Goal: Task Accomplishment & Management: Complete application form

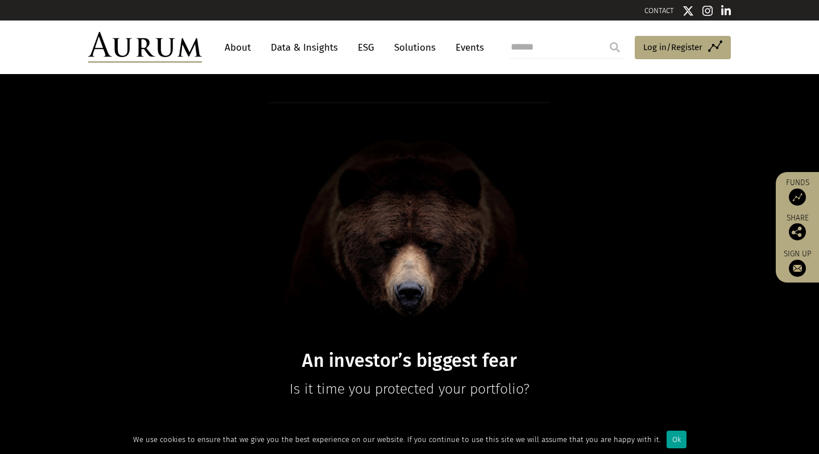
click at [668, 434] on div "Ok" at bounding box center [677, 439] width 20 height 18
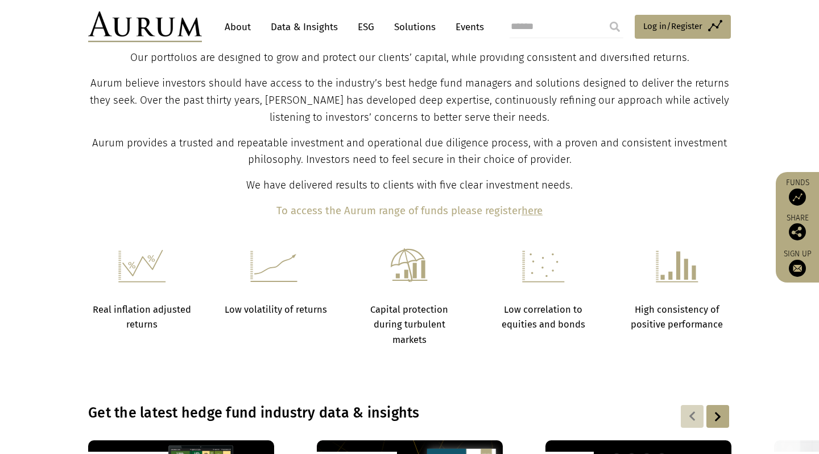
scroll to position [462, 0]
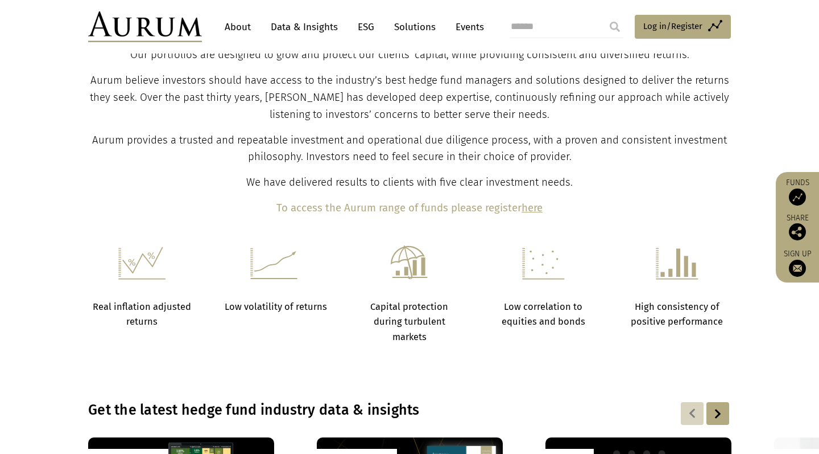
click at [538, 204] on b "here" at bounding box center [532, 207] width 21 height 13
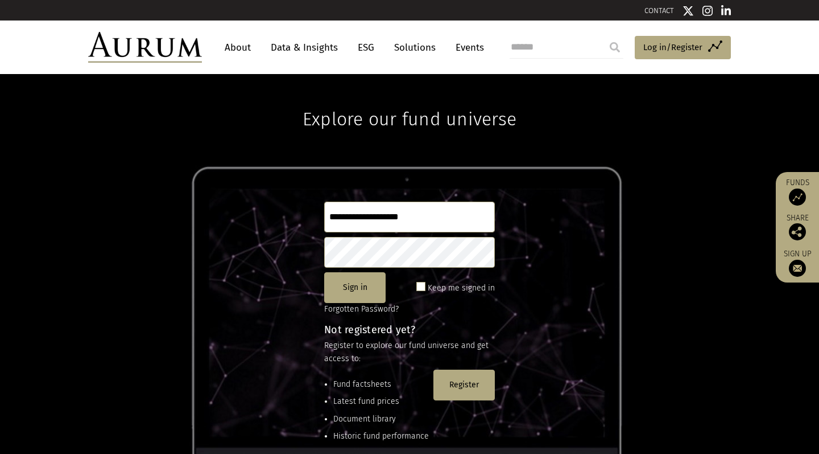
type input "**********"
click at [363, 289] on button "Sign in" at bounding box center [354, 287] width 61 height 31
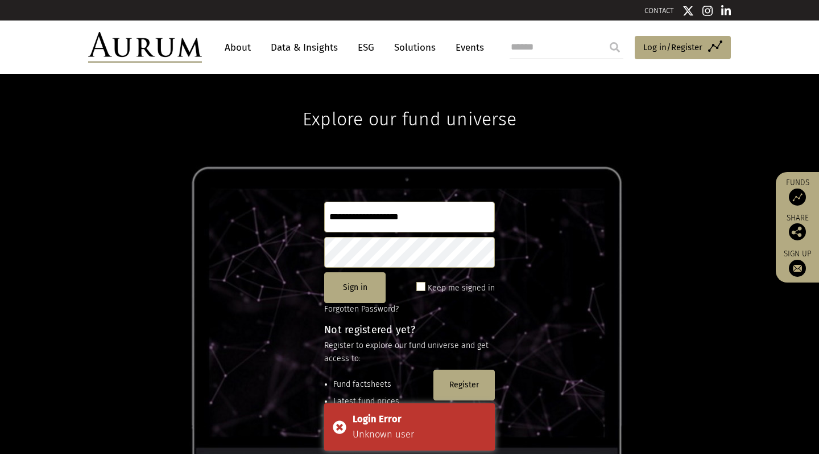
click at [422, 289] on span at bounding box center [421, 286] width 9 height 9
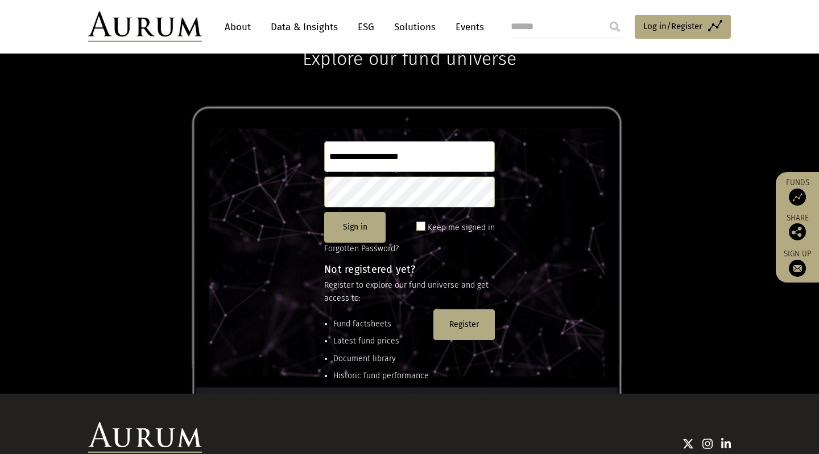
scroll to position [63, 0]
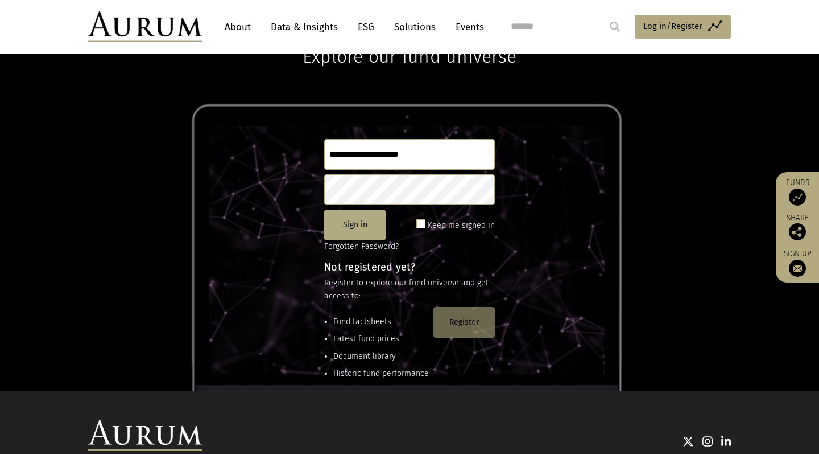
click at [469, 321] on button "Register" at bounding box center [464, 322] width 61 height 31
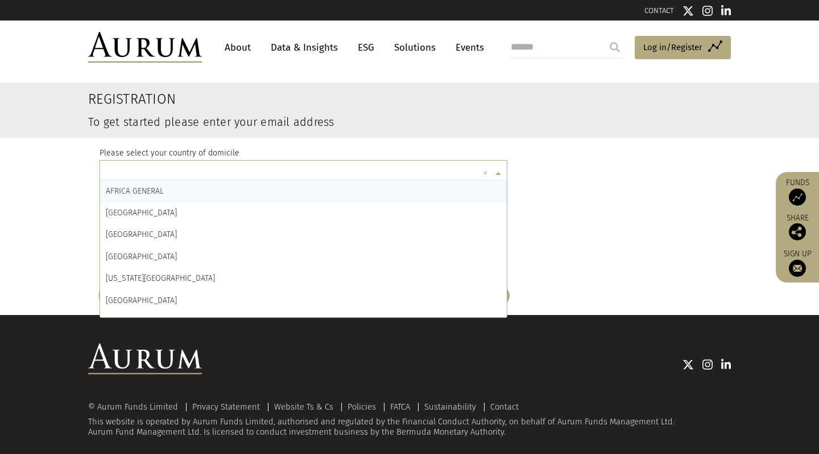
click at [497, 174] on span at bounding box center [500, 173] width 14 height 13
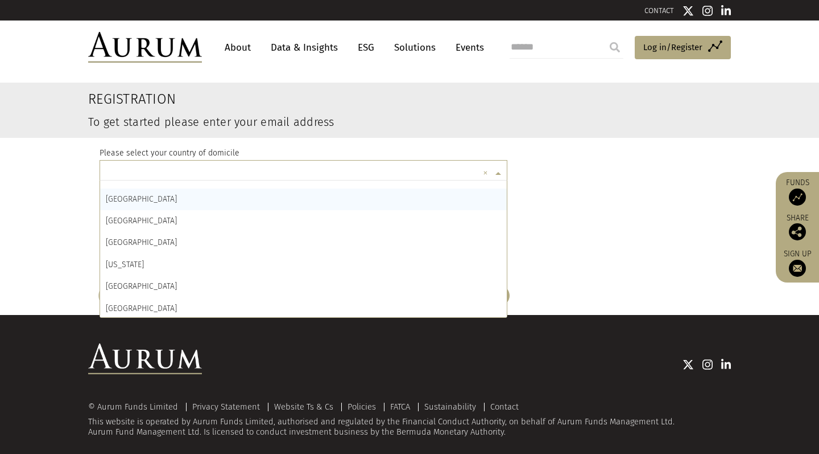
scroll to position [1816, 0]
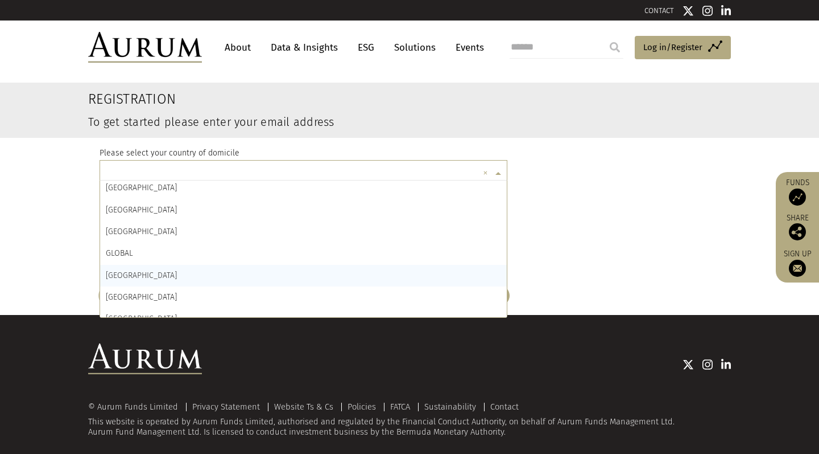
click at [127, 270] on span "GREECE" at bounding box center [141, 275] width 71 height 10
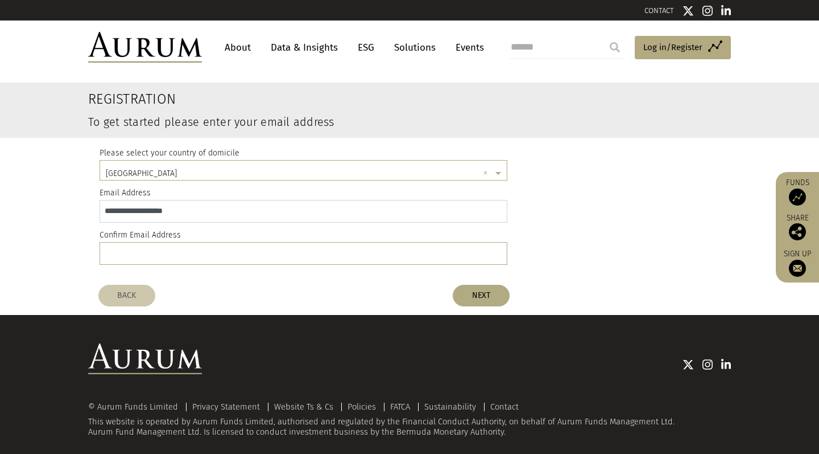
type input "**********"
click at [481, 293] on button "NEXT" at bounding box center [481, 296] width 57 height 22
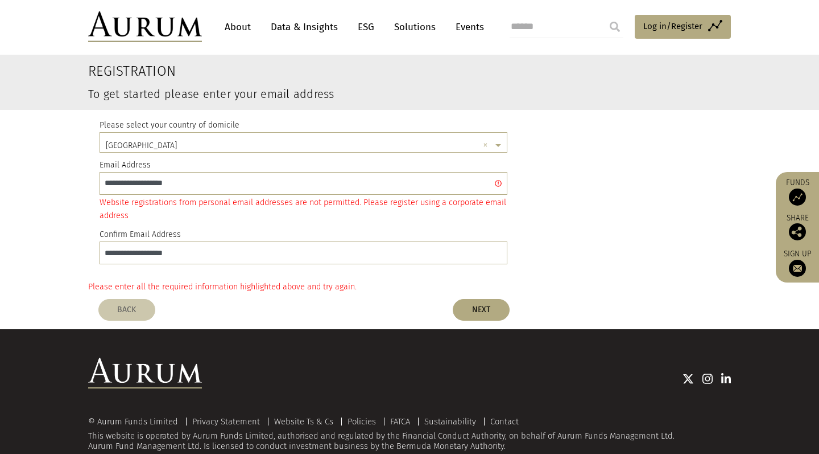
scroll to position [29, 0]
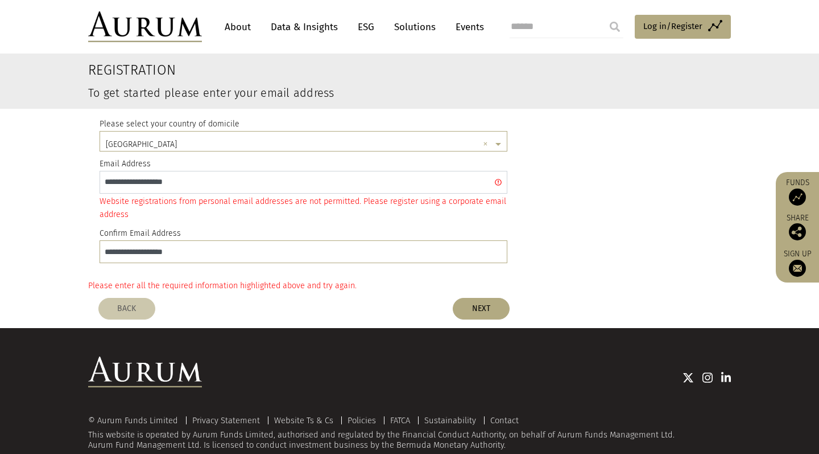
click at [215, 186] on input "**********" at bounding box center [304, 182] width 408 height 23
type input "*"
type input "**********"
click at [209, 248] on input "**********" at bounding box center [304, 251] width 408 height 23
type input "*"
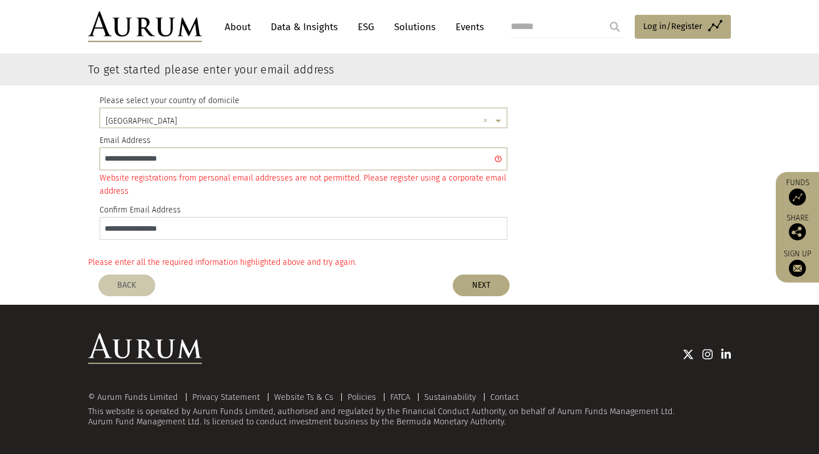
scroll to position [52, 0]
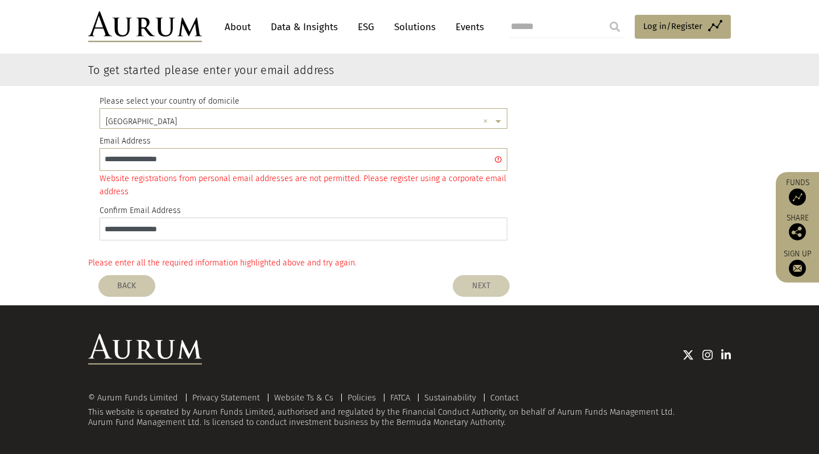
type input "**********"
click at [483, 278] on button "NEXT" at bounding box center [481, 286] width 57 height 22
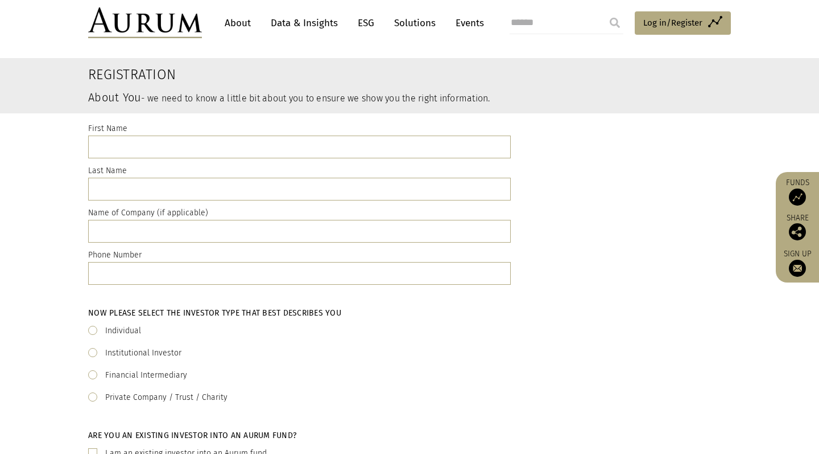
scroll to position [0, 0]
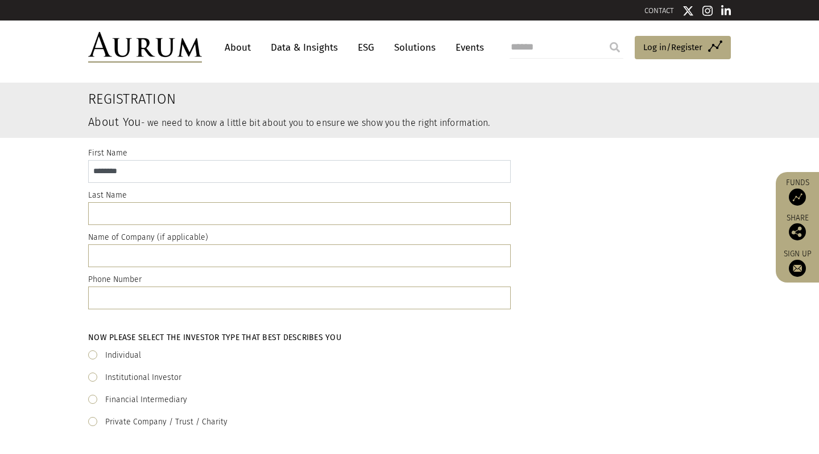
type input "********"
type input "**********"
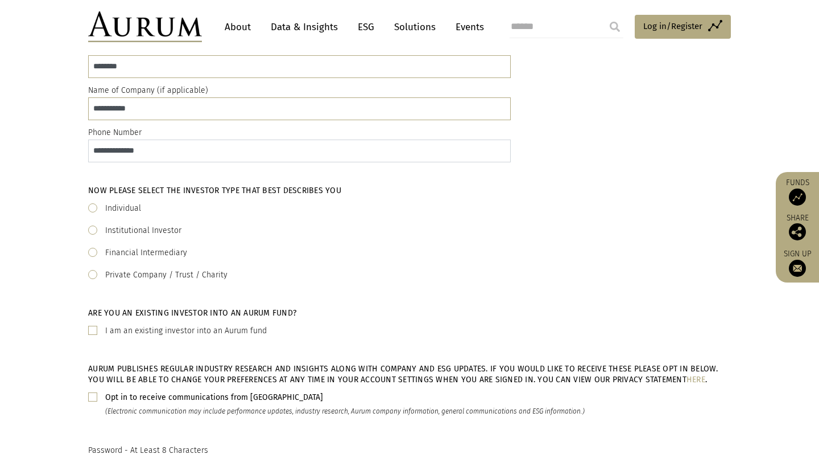
scroll to position [147, 0]
type input "**********"
click at [96, 208] on span at bounding box center [92, 207] width 9 height 9
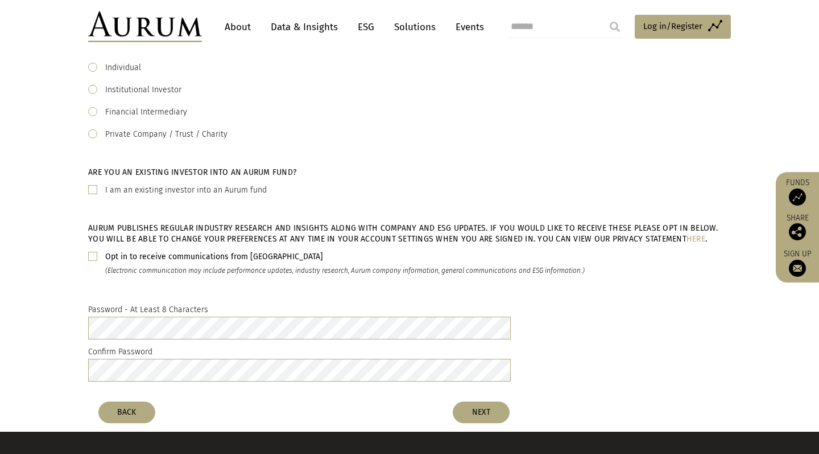
scroll to position [289, 0]
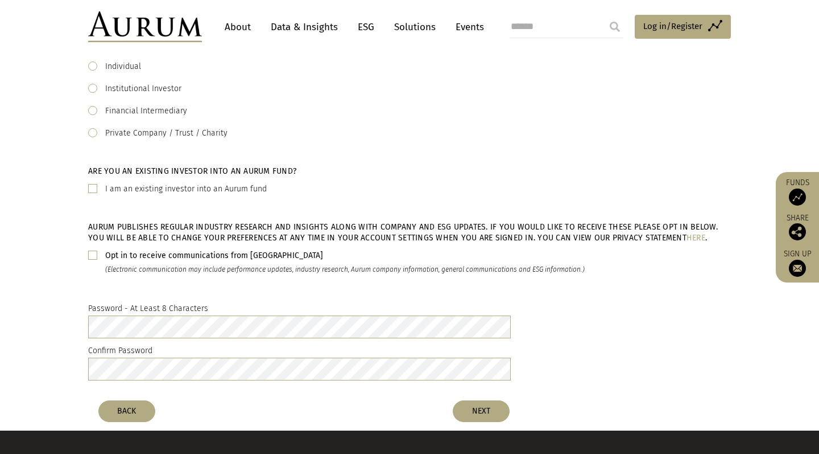
click at [94, 258] on span at bounding box center [92, 254] width 9 height 9
click at [485, 407] on button "NEXT" at bounding box center [481, 411] width 57 height 22
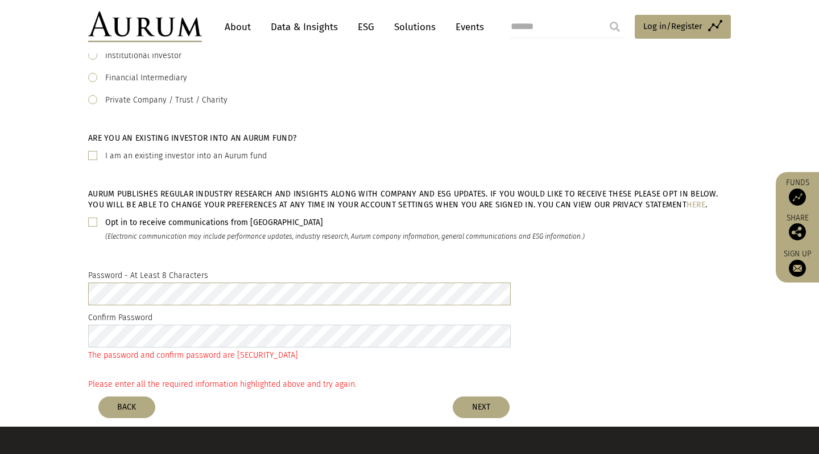
scroll to position [331, 0]
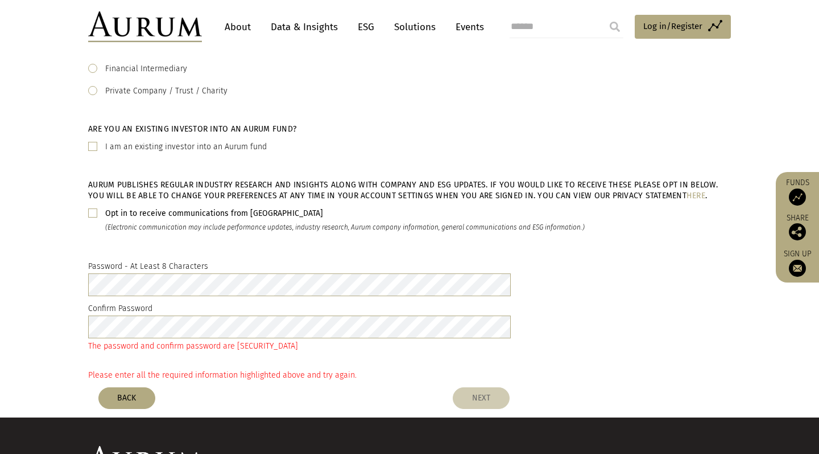
click at [485, 392] on button "NEXT" at bounding box center [481, 398] width 57 height 22
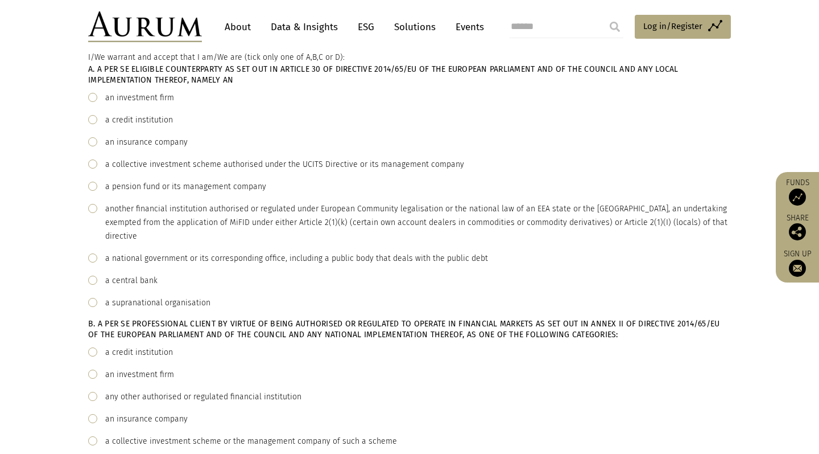
scroll to position [134, 0]
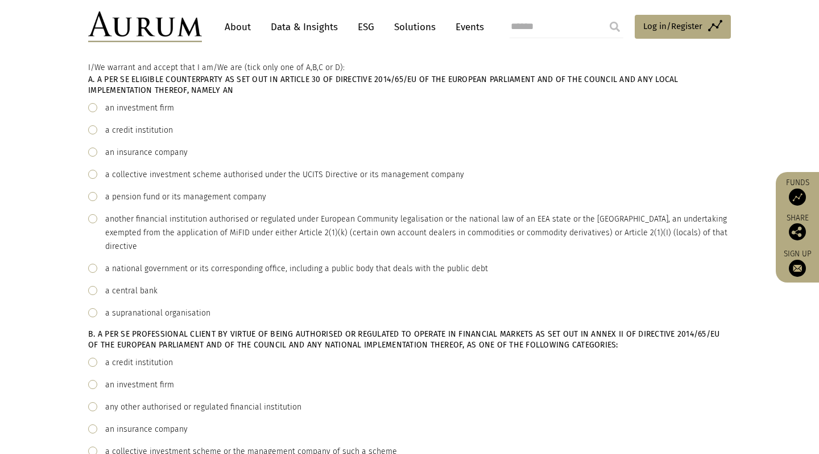
click at [93, 108] on span at bounding box center [92, 107] width 9 height 9
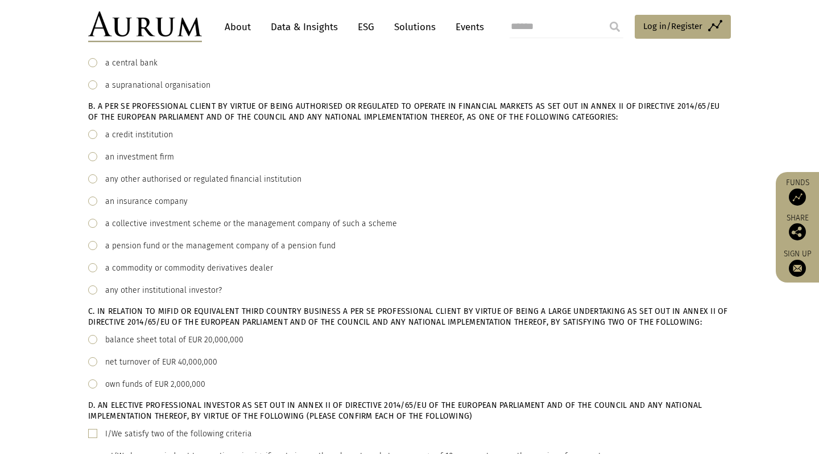
scroll to position [362, 0]
click at [94, 157] on span at bounding box center [92, 156] width 9 height 9
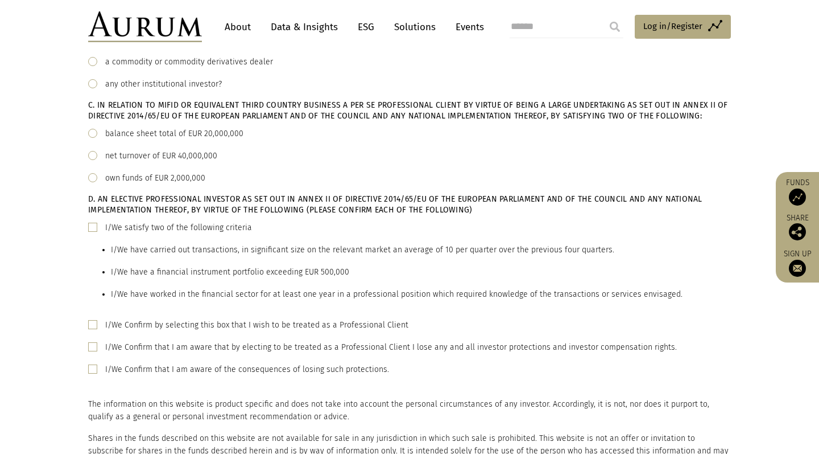
scroll to position [557, 0]
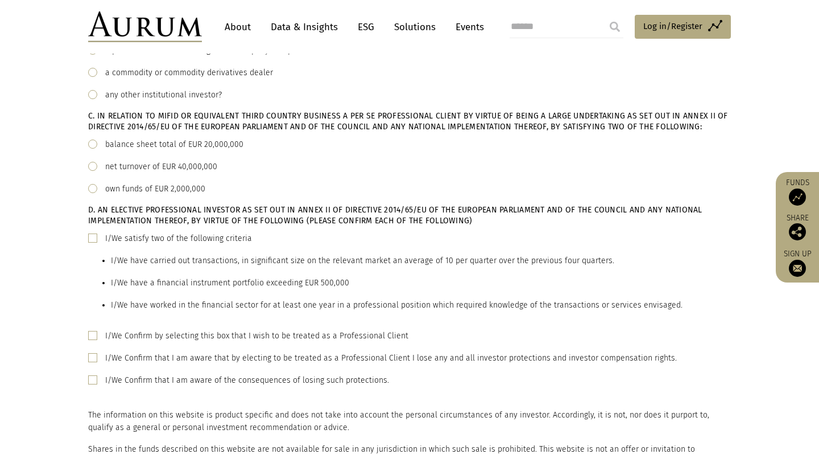
click at [93, 187] on span at bounding box center [92, 188] width 9 height 9
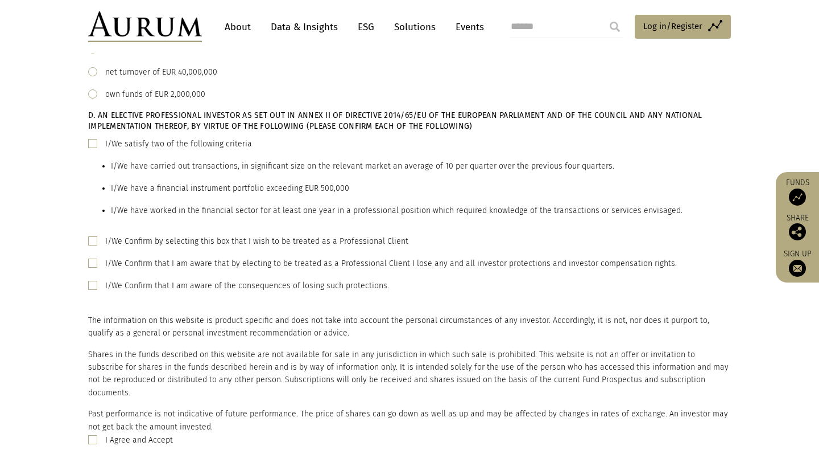
scroll to position [656, 0]
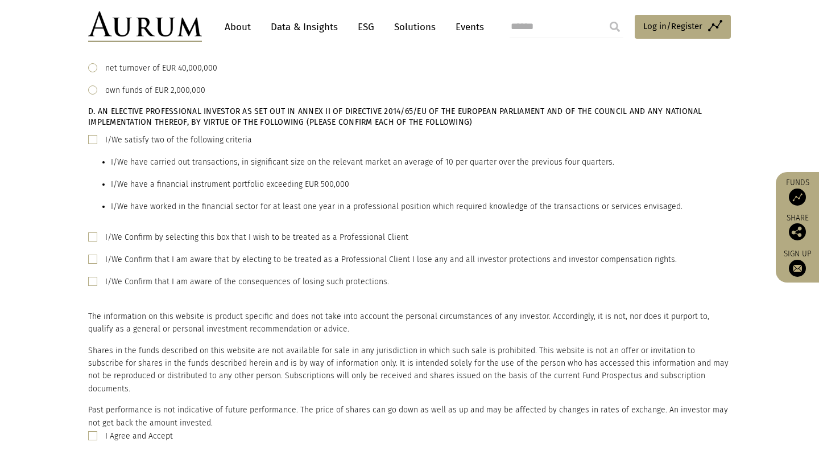
click at [95, 141] on span at bounding box center [92, 139] width 9 height 9
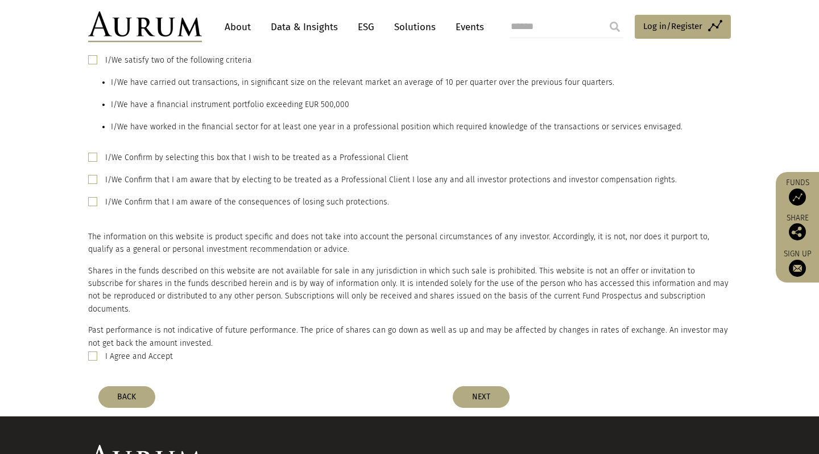
scroll to position [736, 0]
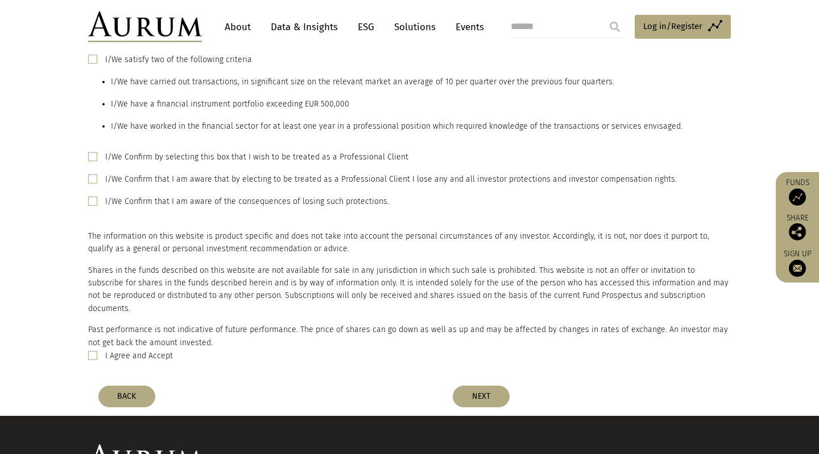
click at [94, 158] on span at bounding box center [92, 156] width 9 height 9
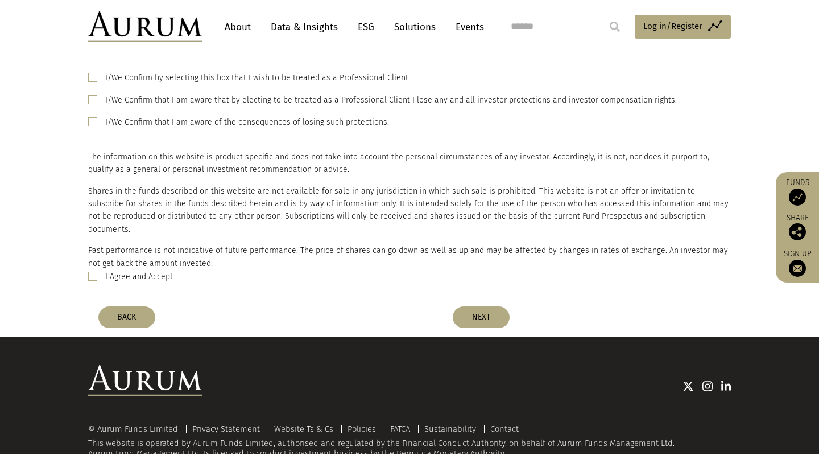
scroll to position [827, 0]
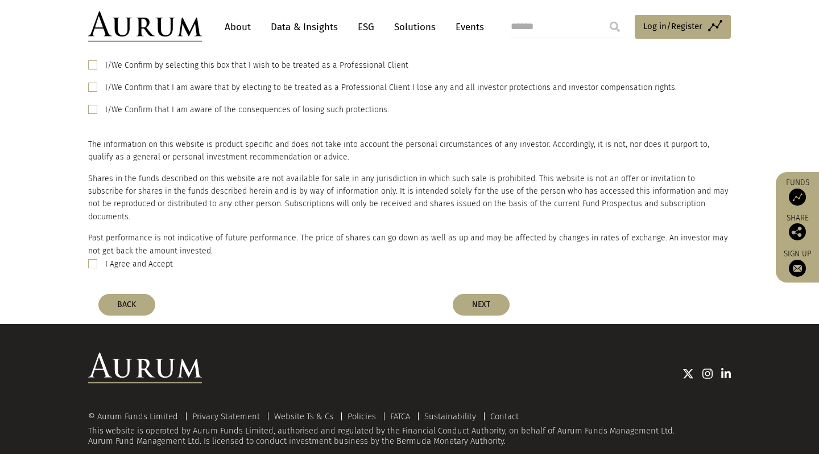
click at [93, 259] on span at bounding box center [92, 263] width 9 height 9
click at [481, 294] on button "NEXT" at bounding box center [481, 305] width 57 height 22
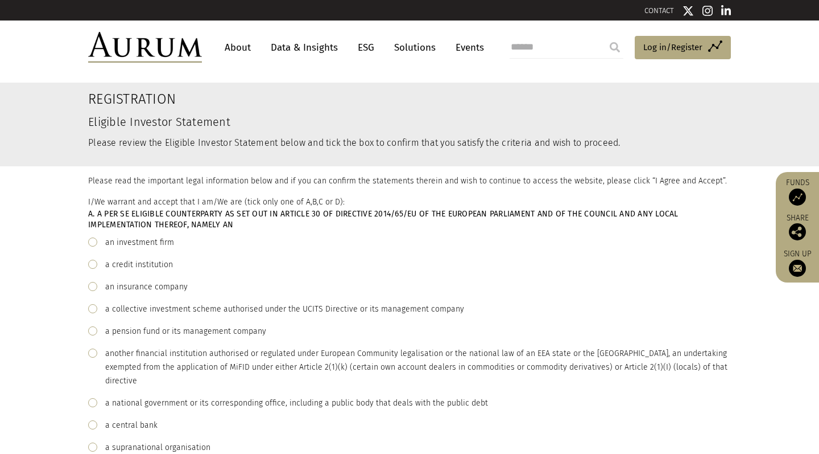
scroll to position [0, 0]
click at [98, 241] on div "an investment firm" at bounding box center [409, 243] width 643 height 14
click at [93, 242] on span at bounding box center [92, 241] width 9 height 9
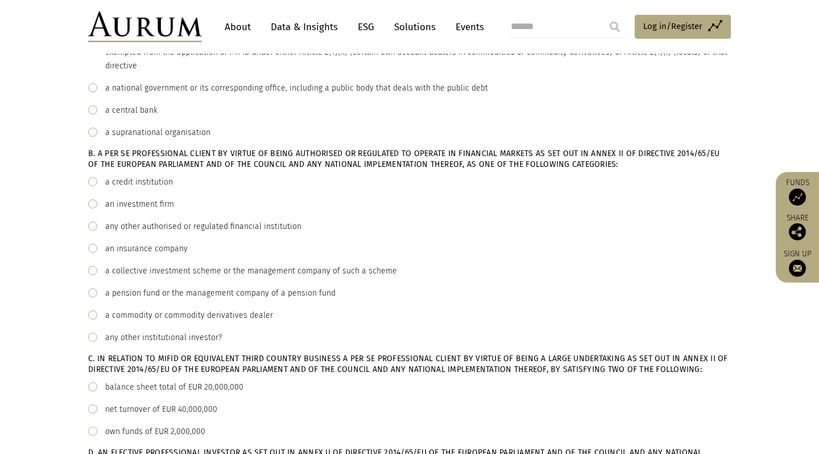
scroll to position [344, 0]
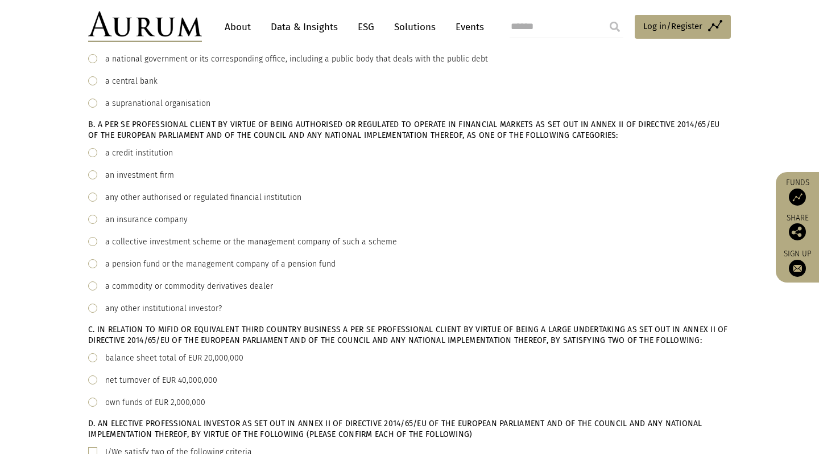
click at [94, 174] on span at bounding box center [92, 174] width 9 height 9
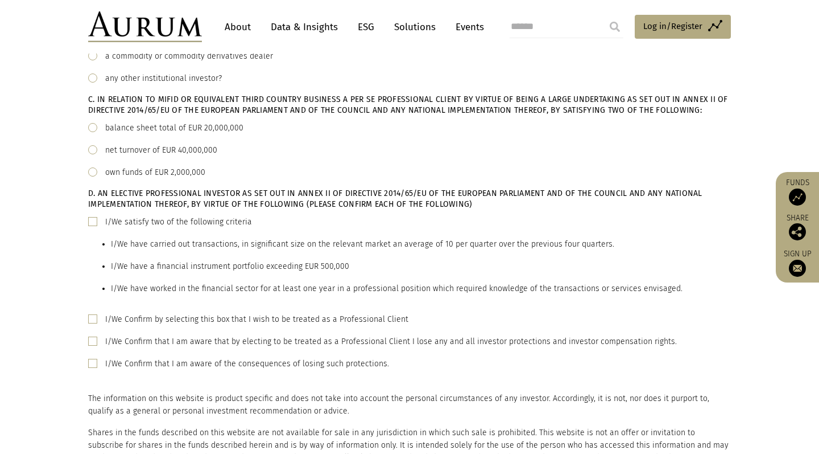
scroll to position [578, 0]
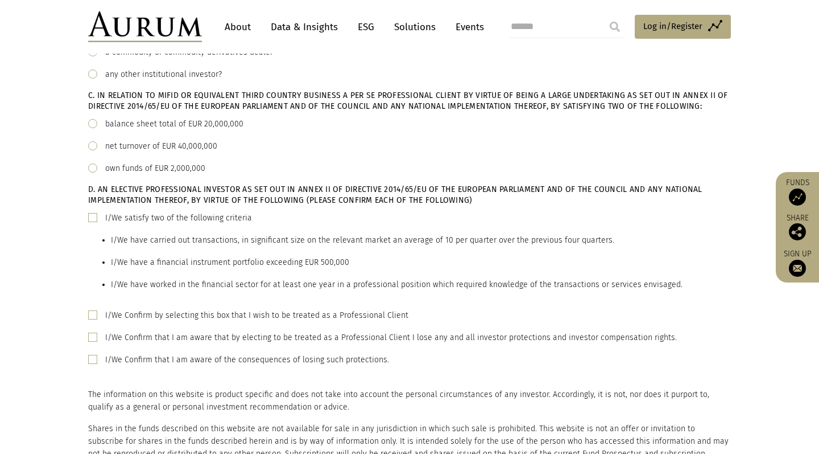
click at [94, 172] on div "own funds of EUR 2,000,000" at bounding box center [409, 169] width 643 height 14
click at [93, 165] on span at bounding box center [92, 167] width 9 height 9
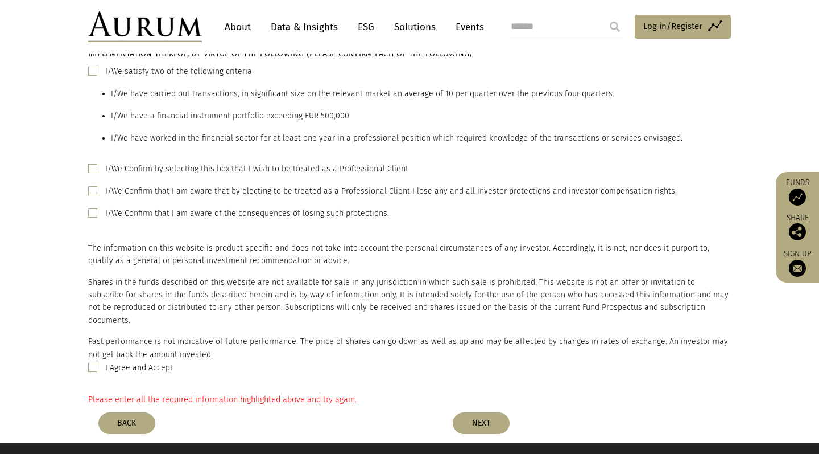
scroll to position [719, 0]
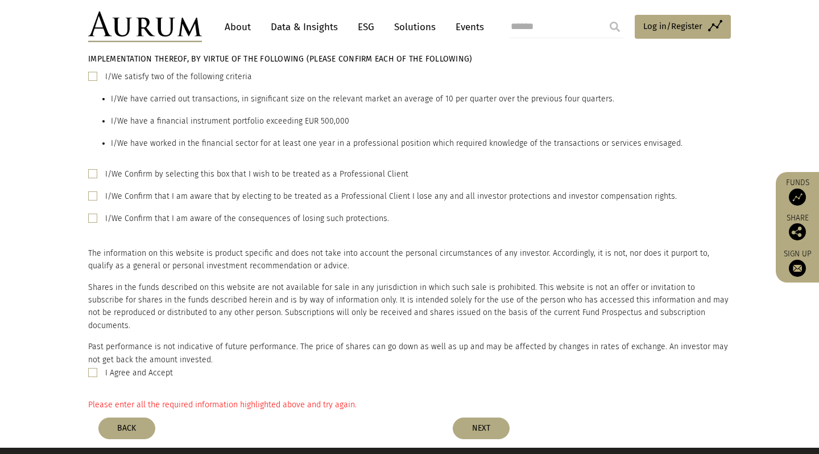
click at [90, 76] on span at bounding box center [92, 76] width 9 height 9
click at [93, 176] on span at bounding box center [92, 173] width 9 height 9
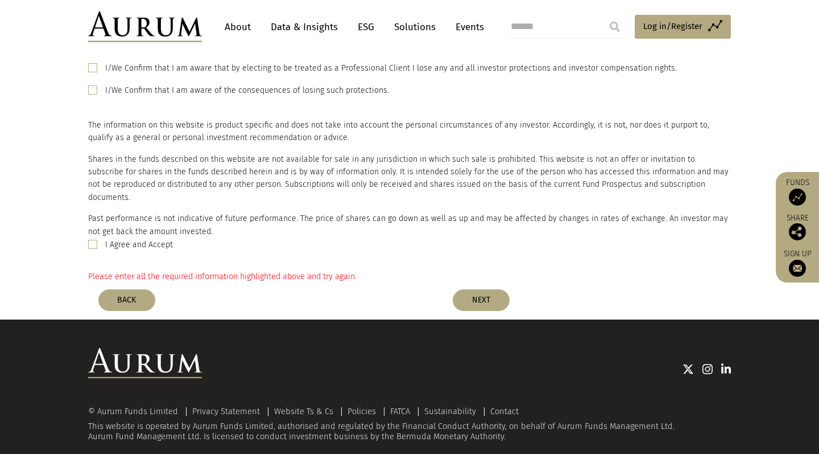
scroll to position [846, 0]
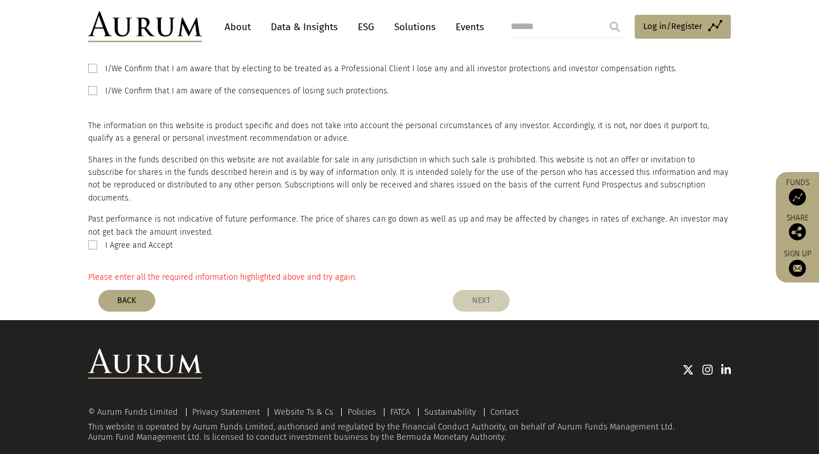
click at [479, 290] on button "NEXT" at bounding box center [481, 301] width 57 height 22
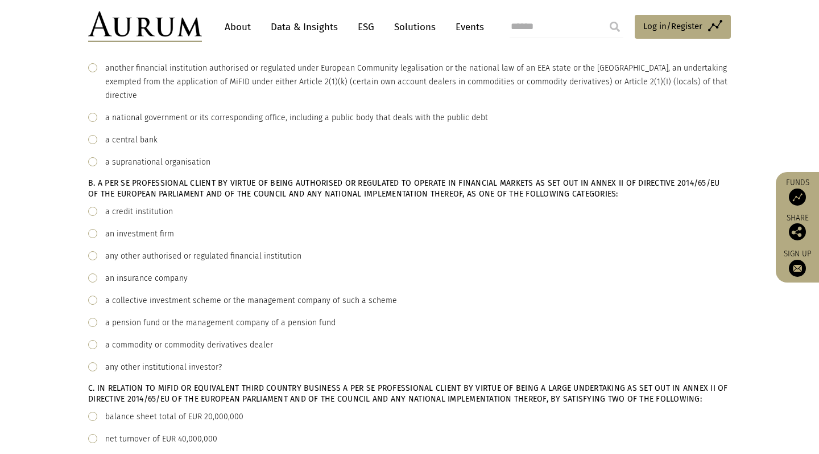
scroll to position [435, 0]
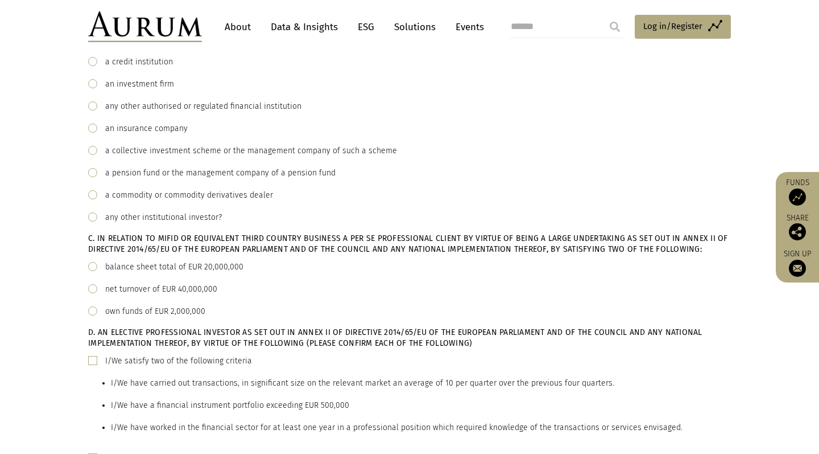
click at [97, 82] on span at bounding box center [92, 83] width 9 height 9
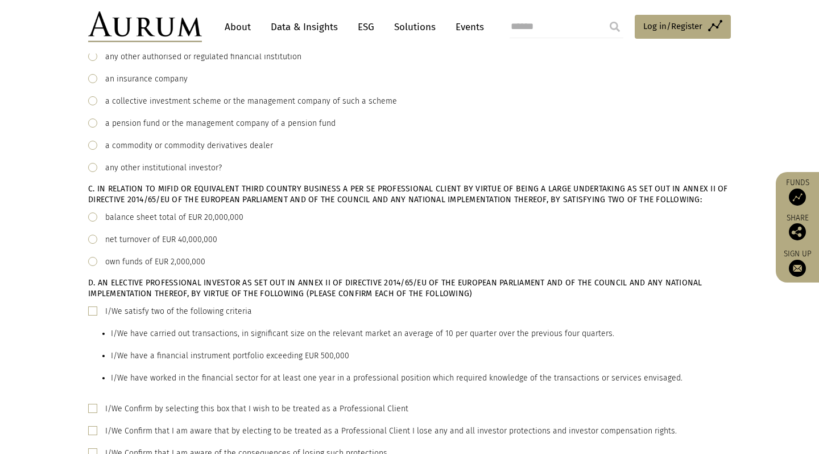
scroll to position [494, 0]
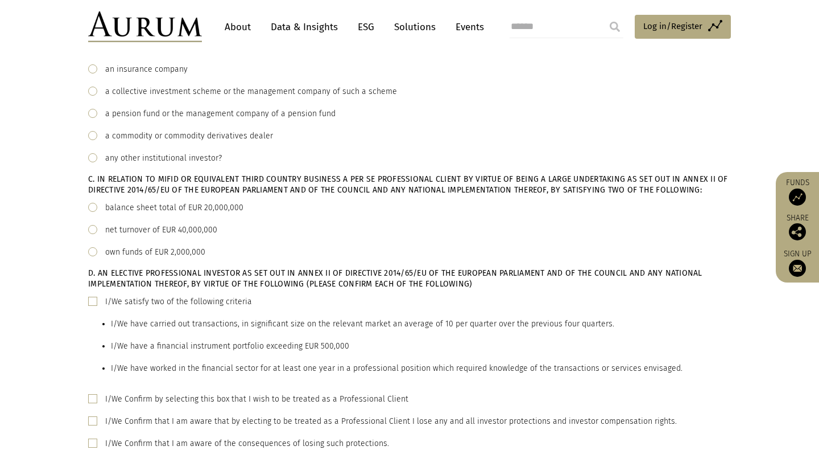
click at [94, 254] on span at bounding box center [92, 251] width 9 height 9
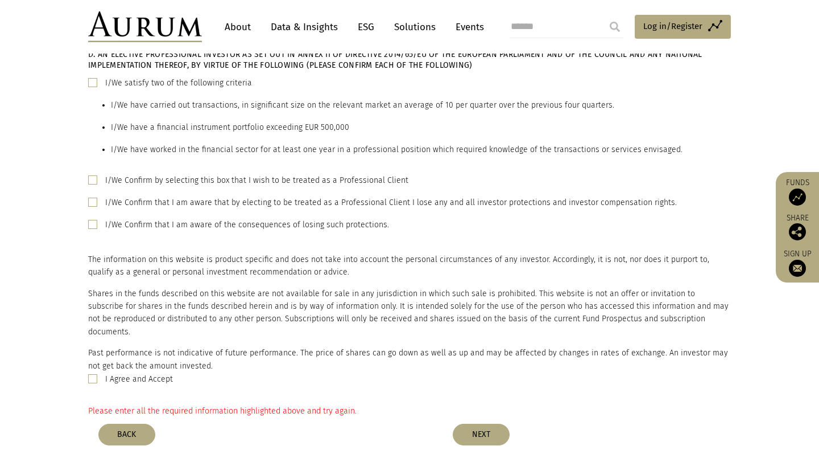
scroll to position [806, 0]
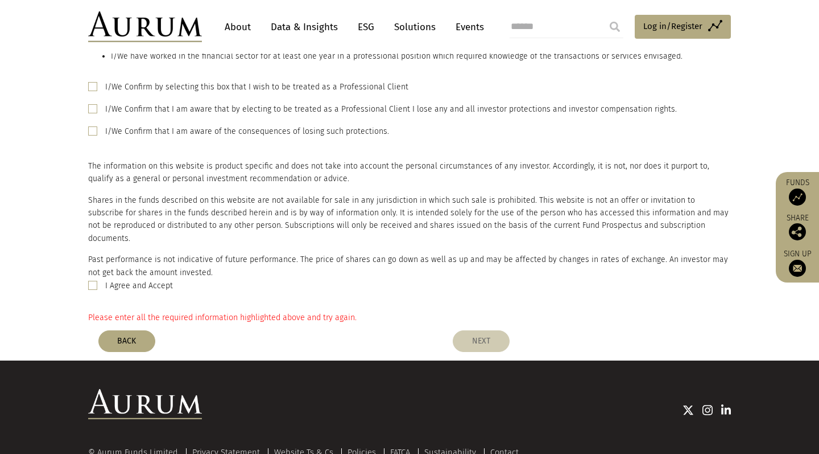
click at [472, 330] on button "NEXT" at bounding box center [481, 341] width 57 height 22
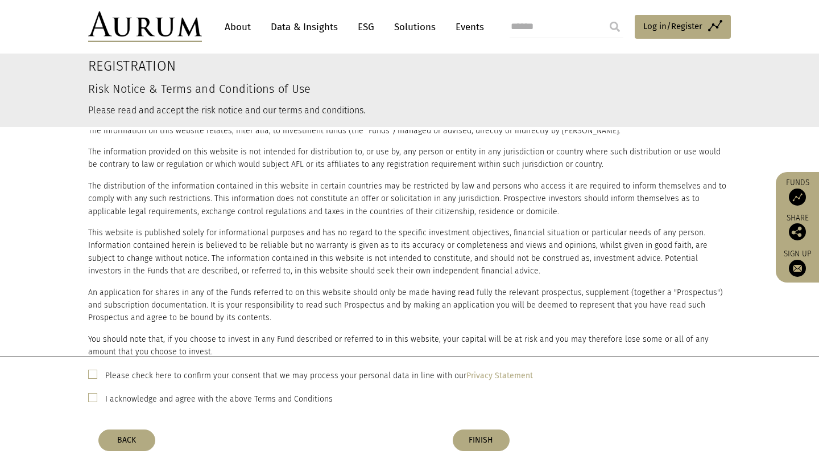
scroll to position [35, 0]
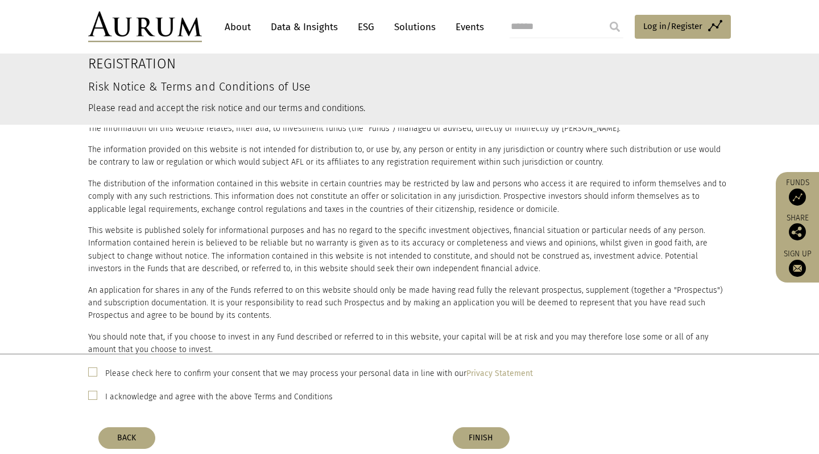
click at [96, 399] on div "I acknowledge and agree with the above Terms and Conditions" at bounding box center [409, 396] width 643 height 15
click at [93, 392] on span at bounding box center [92, 394] width 9 height 9
click at [474, 433] on button "FINISH" at bounding box center [481, 438] width 57 height 22
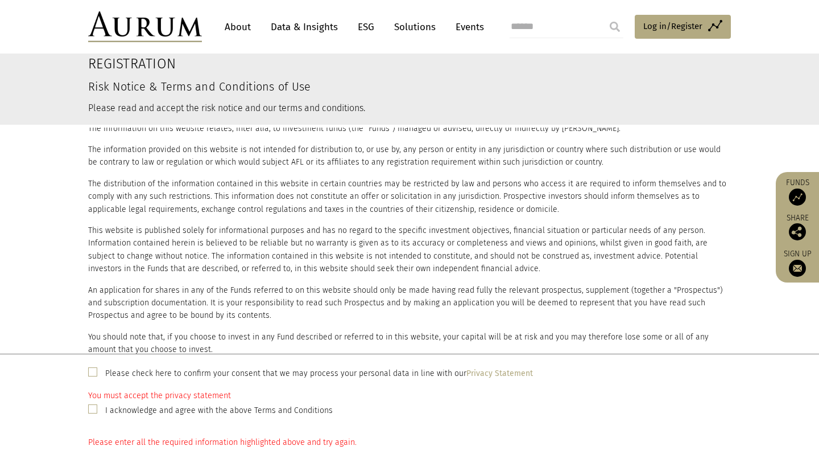
click at [94, 364] on div "Please check here to confirm your consent that we may process your personal dat…" at bounding box center [409, 395] width 819 height 77
click at [95, 376] on div "Please check here to confirm your consent that we may process your personal dat…" at bounding box center [409, 372] width 643 height 15
click at [92, 369] on span at bounding box center [92, 371] width 9 height 9
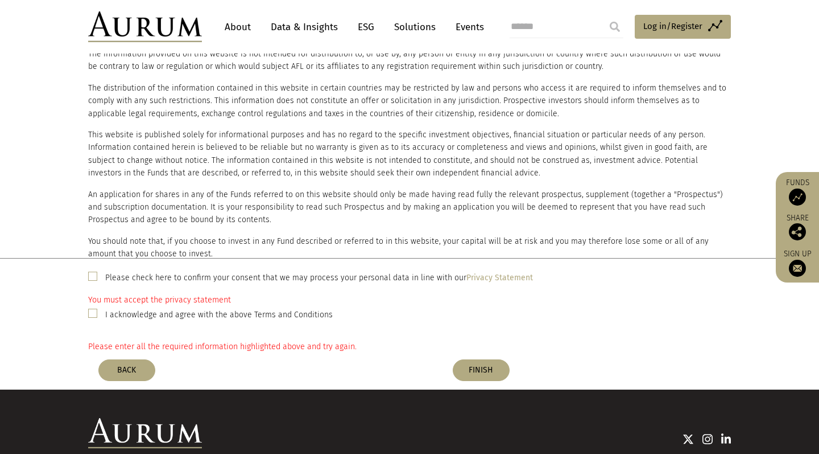
scroll to position [135, 0]
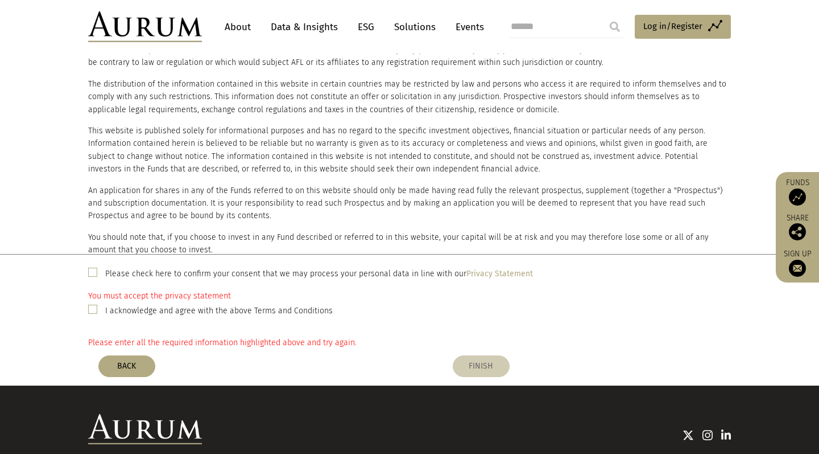
click at [485, 359] on button "FINISH" at bounding box center [481, 366] width 57 height 22
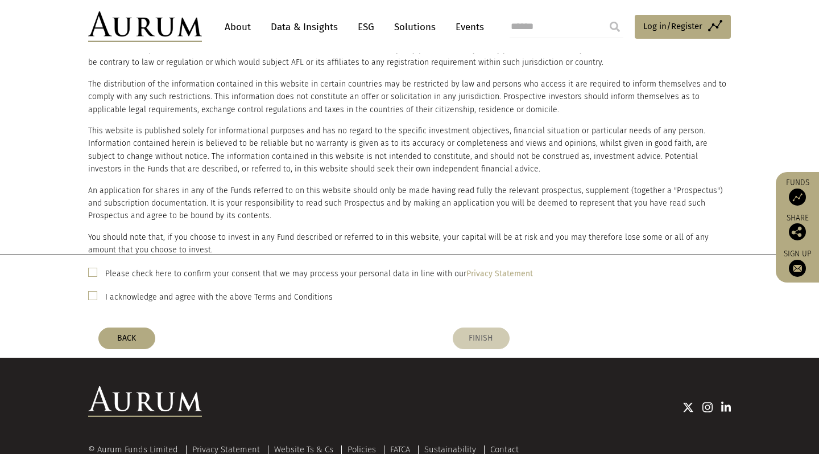
click at [485, 331] on button "FINISH" at bounding box center [481, 338] width 57 height 22
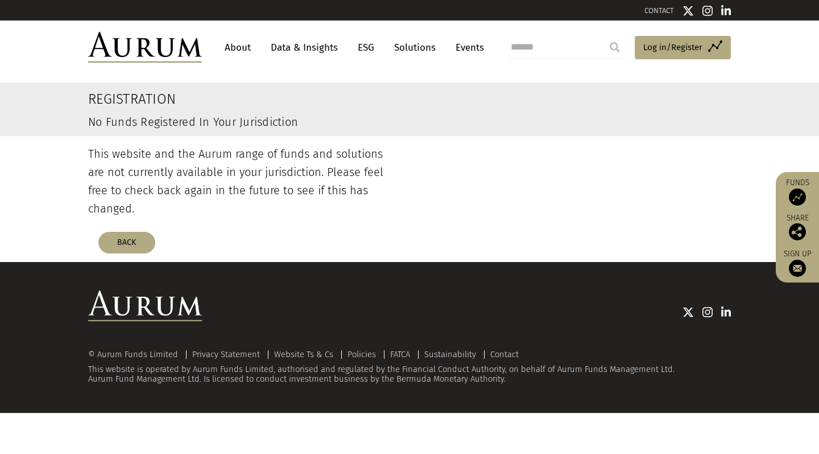
scroll to position [0, 0]
